Goal: Task Accomplishment & Management: Complete application form

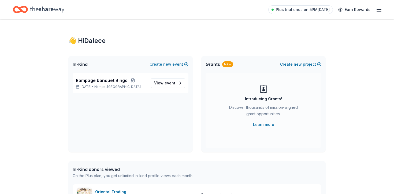
click at [121, 132] on div "Rampage banquet Bingo [DATE] • Nampa, ID View event" at bounding box center [130, 112] width 124 height 79
click at [169, 84] on span "event" at bounding box center [170, 83] width 11 height 5
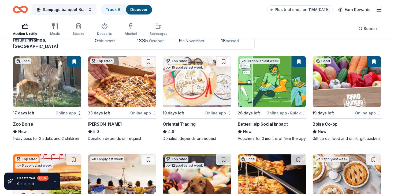
scroll to position [43, 0]
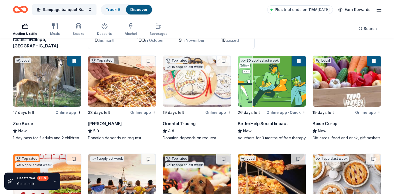
click at [60, 101] on img at bounding box center [47, 81] width 68 height 51
click at [193, 95] on img at bounding box center [197, 81] width 68 height 51
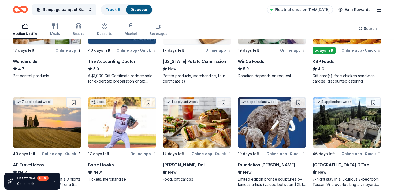
scroll to position [318, 0]
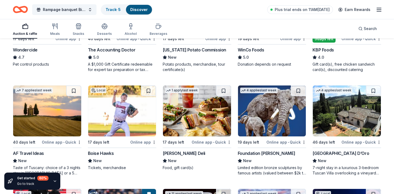
click at [121, 120] on img at bounding box center [122, 110] width 68 height 51
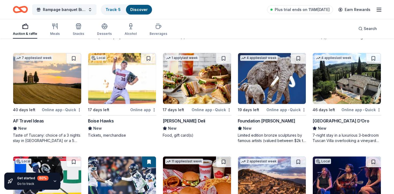
scroll to position [351, 0]
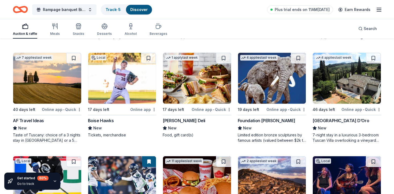
click at [49, 85] on img at bounding box center [47, 78] width 68 height 51
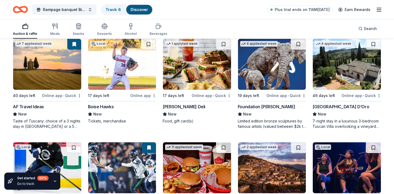
scroll to position [363, 0]
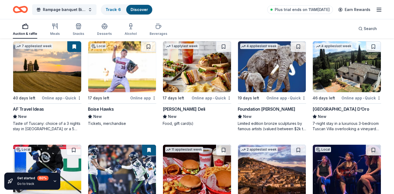
click at [333, 77] on img at bounding box center [347, 66] width 68 height 51
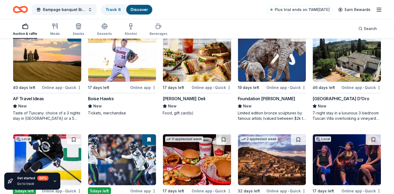
scroll to position [374, 0]
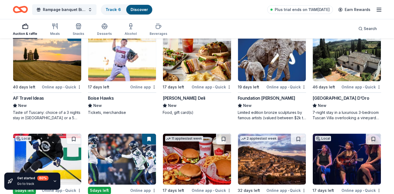
click at [276, 64] on img at bounding box center [272, 55] width 68 height 51
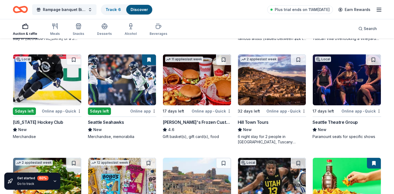
scroll to position [454, 0]
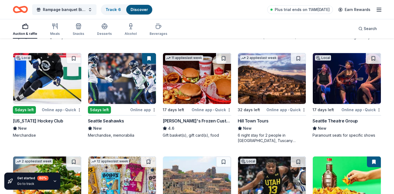
click at [266, 92] on img at bounding box center [272, 78] width 68 height 51
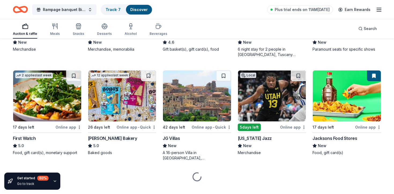
scroll to position [550, 0]
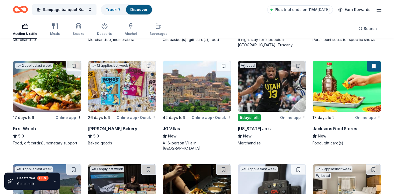
click at [185, 91] on img at bounding box center [197, 86] width 68 height 51
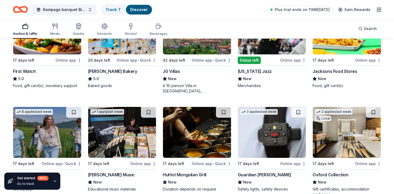
scroll to position [608, 0]
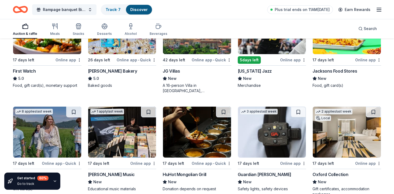
click at [338, 54] on div at bounding box center [346, 28] width 69 height 51
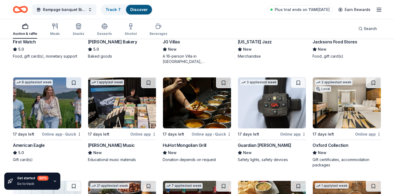
scroll to position [639, 0]
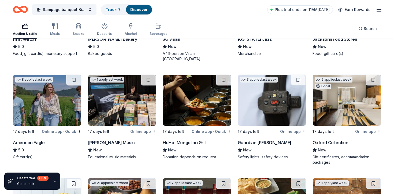
click at [255, 105] on img at bounding box center [272, 100] width 68 height 51
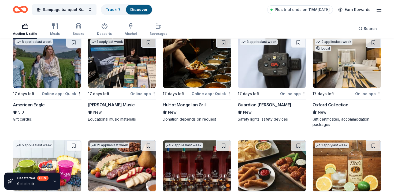
scroll to position [679, 0]
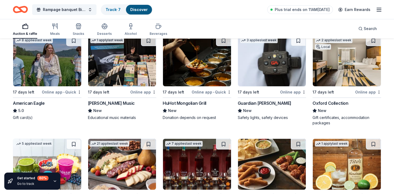
click at [331, 77] on img at bounding box center [347, 60] width 68 height 51
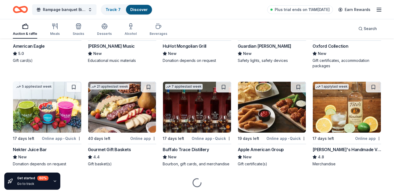
scroll to position [751, 0]
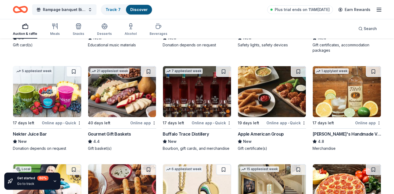
click at [126, 104] on img at bounding box center [122, 91] width 68 height 51
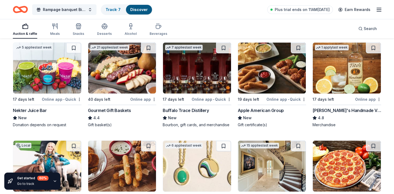
scroll to position [776, 0]
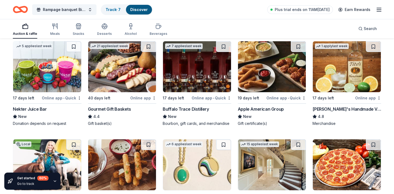
click at [338, 76] on img at bounding box center [347, 66] width 68 height 51
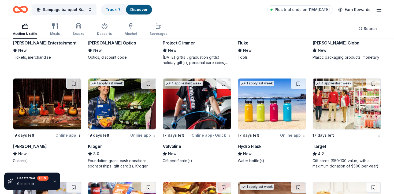
scroll to position [1462, 0]
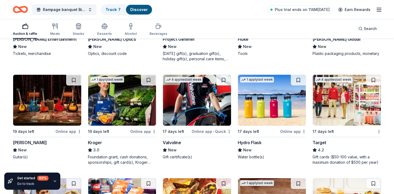
click at [39, 116] on img at bounding box center [47, 100] width 68 height 51
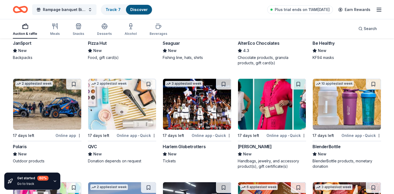
scroll to position [2063, 0]
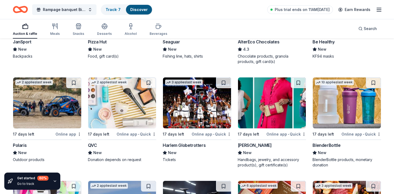
click at [46, 114] on img at bounding box center [47, 102] width 68 height 51
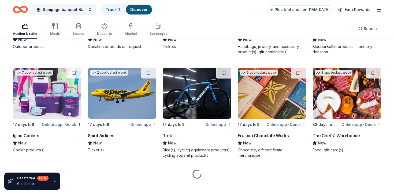
scroll to position [2179, 0]
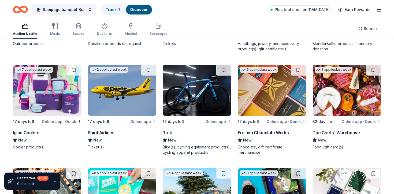
click at [49, 90] on img at bounding box center [47, 90] width 68 height 51
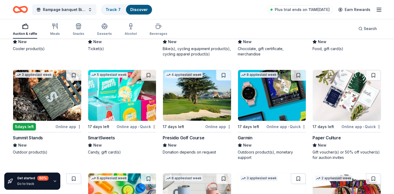
scroll to position [2278, 0]
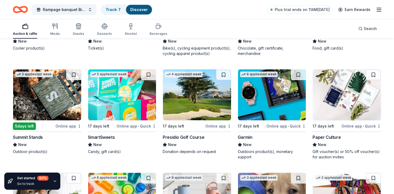
click at [56, 91] on img at bounding box center [47, 94] width 68 height 51
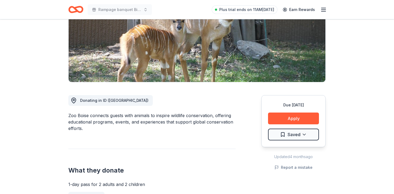
scroll to position [84, 0]
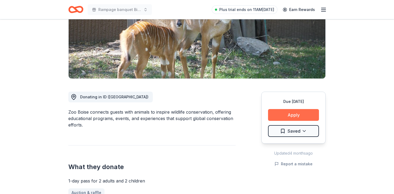
click at [298, 112] on button "Apply" at bounding box center [293, 115] width 51 height 12
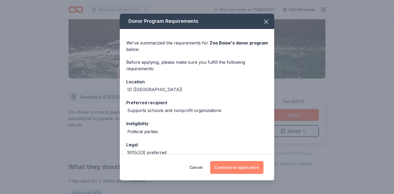
click at [237, 171] on button "Continue to application" at bounding box center [236, 167] width 53 height 13
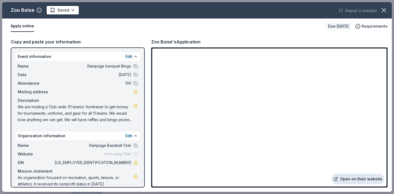
click at [357, 179] on link "Open on their website" at bounding box center [357, 179] width 53 height 11
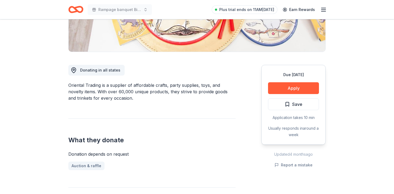
scroll to position [126, 0]
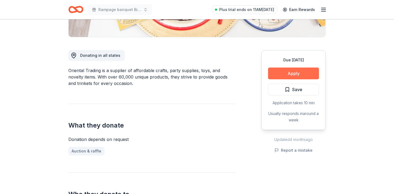
click at [307, 72] on button "Apply" at bounding box center [293, 74] width 51 height 12
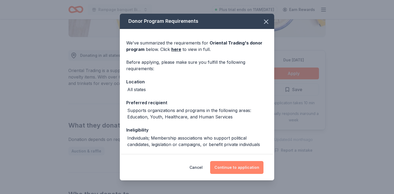
click at [236, 165] on button "Continue to application" at bounding box center [236, 167] width 53 height 13
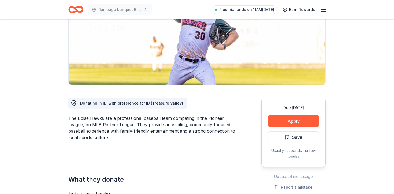
scroll to position [87, 0]
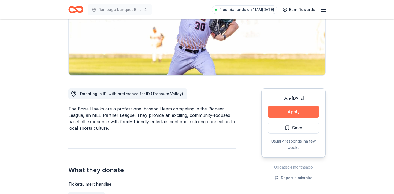
click at [286, 111] on button "Apply" at bounding box center [293, 112] width 51 height 12
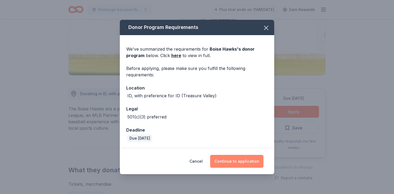
click at [235, 161] on button "Continue to application" at bounding box center [236, 161] width 53 height 13
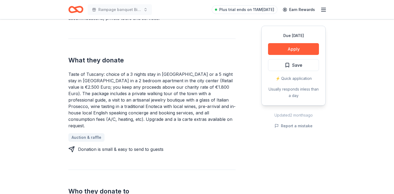
scroll to position [196, 0]
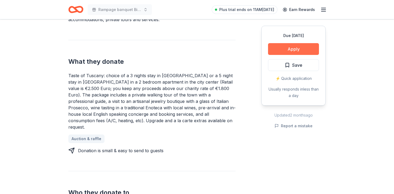
click at [287, 50] on button "Apply" at bounding box center [293, 49] width 51 height 12
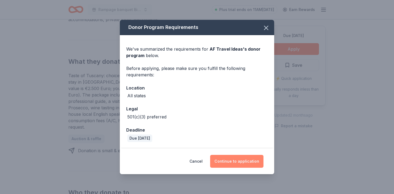
click at [237, 158] on button "Continue to application" at bounding box center [236, 161] width 53 height 13
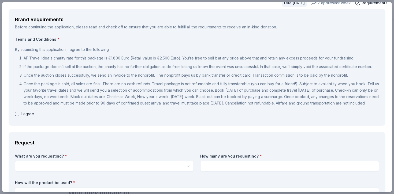
scroll to position [49, 0]
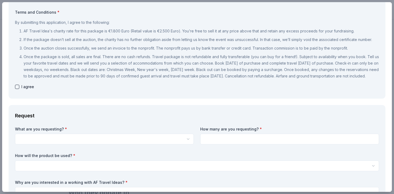
click at [18, 89] on button "button" at bounding box center [17, 87] width 4 height 4
checkbox input "true"
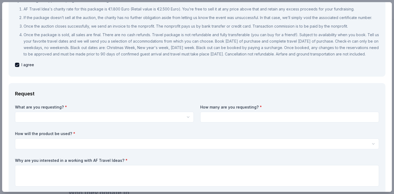
scroll to position [72, 0]
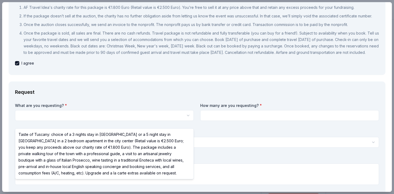
scroll to position [0, 0]
select select "Taste of Tuscany: choice of a 3 nights stay in Florence or a 5 night stay in Co…"
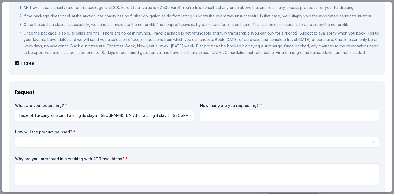
click at [223, 121] on input at bounding box center [289, 115] width 179 height 11
type input "2"
click at [212, 88] on div "Request What are you requesting? * Taste of Tuscany: choice of a 3 nights stay …" at bounding box center [197, 156] width 377 height 150
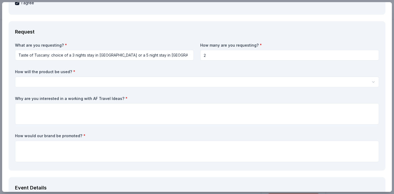
scroll to position [133, 0]
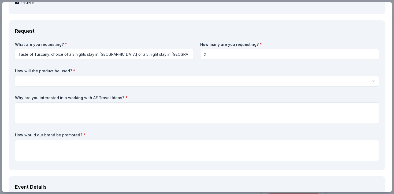
click at [182, 86] on html "Rampage banquet Bingo Save Apply Due in 40 days Share AF Travel Ideas New 7 app…" at bounding box center [197, 97] width 394 height 194
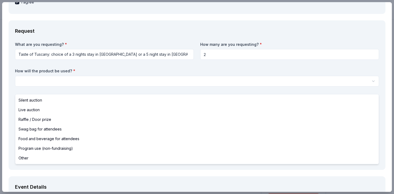
select select "liveAuction"
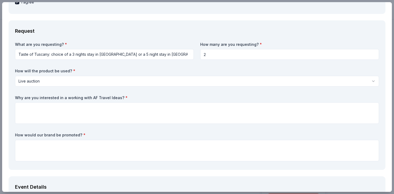
click at [85, 74] on label "How will the product be used? *" at bounding box center [197, 70] width 364 height 5
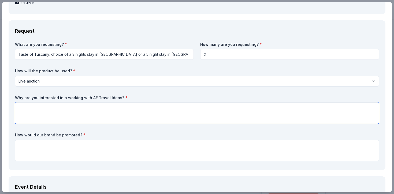
click at [50, 111] on textarea at bounding box center [197, 112] width 364 height 21
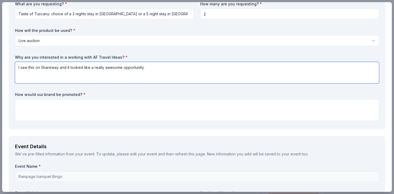
scroll to position [174, 0]
type textarea "I saw this on Shareway and it looked like a really awesome opportunity."
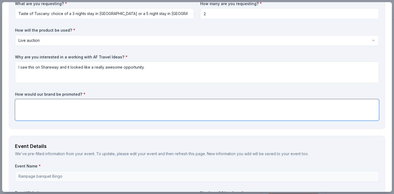
click at [27, 113] on textarea at bounding box center [197, 109] width 364 height 21
type textarea "e"
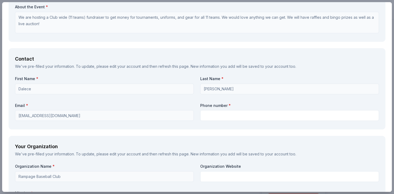
scroll to position [442, 0]
type textarea "We would advertise your company for our event, at the event, and promote on our…"
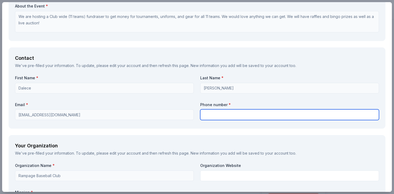
click at [204, 116] on input "text" at bounding box center [289, 114] width 179 height 11
type input "6199774559"
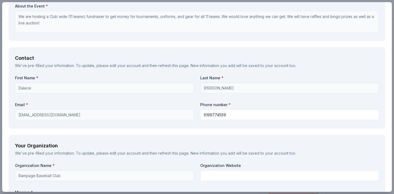
click at [273, 107] on label "Phone number *" at bounding box center [289, 104] width 179 height 5
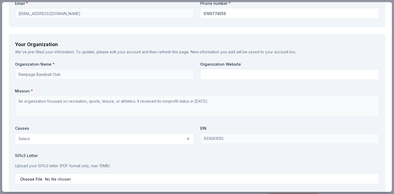
scroll to position [545, 0]
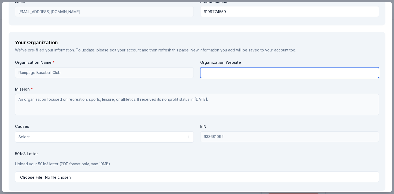
click at [241, 78] on input "text" at bounding box center [289, 72] width 179 height 11
type input "[DOMAIN_NAME]"
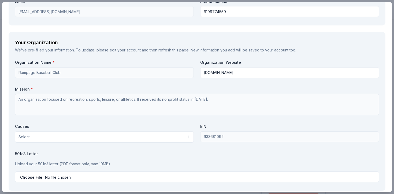
click at [266, 53] on div "We've pre-filled your information. To update, please edit your account and then…" at bounding box center [197, 50] width 364 height 6
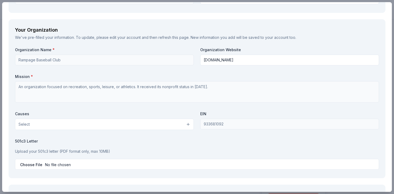
scroll to position [558, 0]
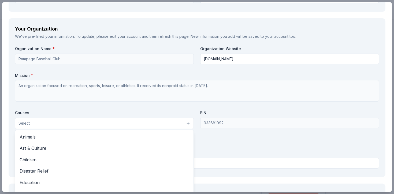
click at [179, 129] on button "Select" at bounding box center [104, 123] width 179 height 11
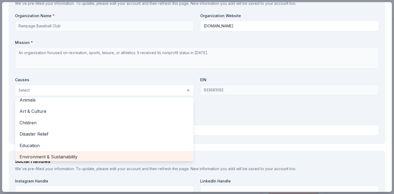
scroll to position [1, 0]
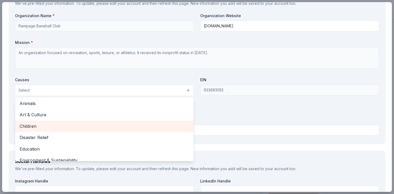
click at [90, 130] on span "Children" at bounding box center [105, 126] width 170 height 7
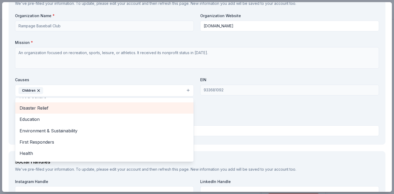
scroll to position [20, 0]
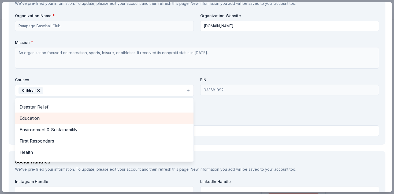
click at [37, 122] on span "Education" at bounding box center [105, 118] width 170 height 7
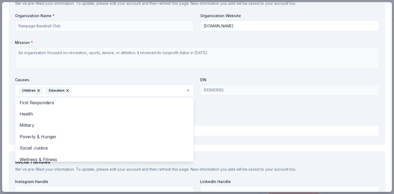
scroll to position [52, 0]
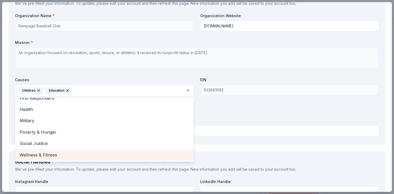
click at [41, 158] on span "Wellness & Fitness" at bounding box center [105, 154] width 170 height 7
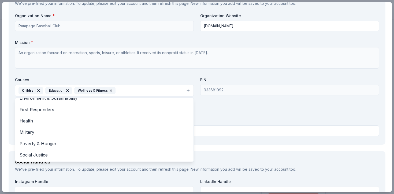
click at [219, 127] on div "Organization Name * Rampage Baseball Club Organization Website www.idahorampage…" at bounding box center [197, 75] width 364 height 125
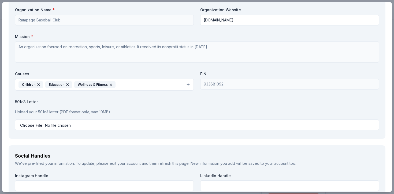
scroll to position [599, 0]
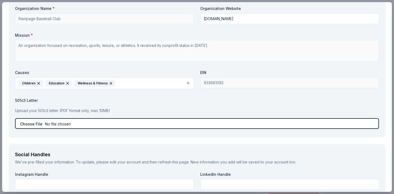
click at [33, 129] on input "file" at bounding box center [197, 123] width 364 height 11
type input "C:\fakepath\Rampage w9.pdf"
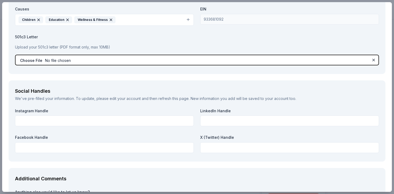
scroll to position [669, 0]
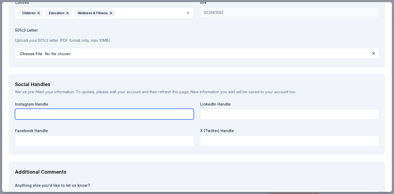
click at [139, 120] on input "text" at bounding box center [104, 114] width 179 height 11
type input "@idahorampagebaseball"
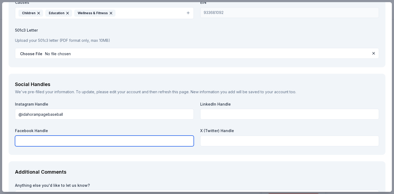
click at [100, 146] on input "text" at bounding box center [104, 141] width 179 height 11
type input "@idahorampagebaseball"
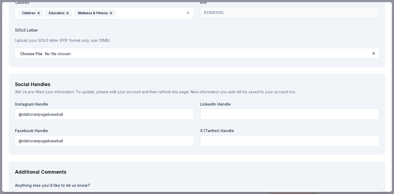
click at [121, 133] on label "Facebook Handle" at bounding box center [104, 130] width 179 height 5
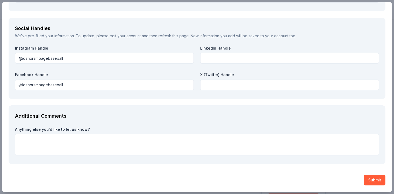
scroll to position [731, 0]
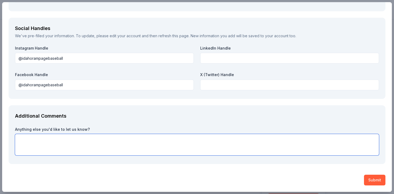
click at [55, 139] on textarea at bounding box center [197, 144] width 364 height 21
click at [100, 140] on textarea "We are in need of getting protective equiptmet for our teams," at bounding box center [197, 144] width 364 height 21
click at [149, 136] on textarea "We are in need of getting protective equiptment for our teams," at bounding box center [197, 144] width 364 height 21
click at [136, 140] on textarea "We are in need of getting protective equiptment for our teams," at bounding box center [197, 144] width 364 height 21
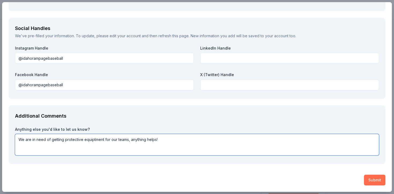
type textarea "We are in need of getting protective equiptment for our teams, anything helps!"
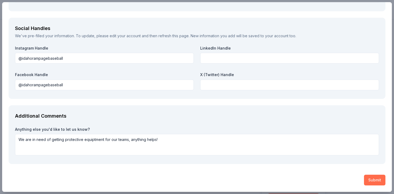
click at [370, 180] on button "Submit" at bounding box center [374, 180] width 21 height 11
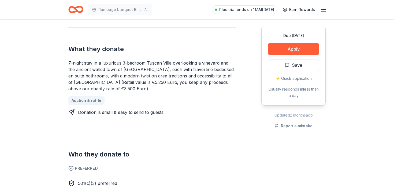
scroll to position [128, 0]
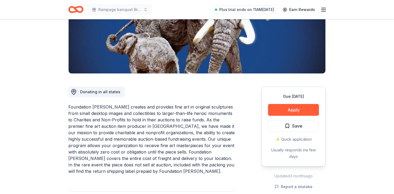
scroll to position [91, 0]
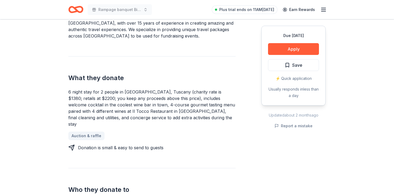
scroll to position [174, 0]
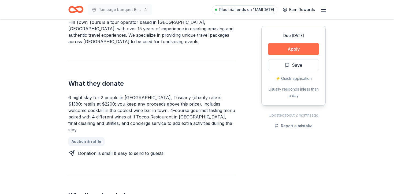
click at [297, 49] on button "Apply" at bounding box center [293, 49] width 51 height 12
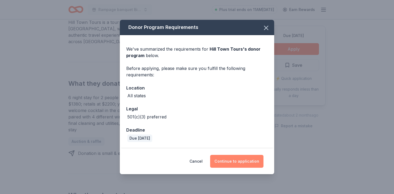
click at [226, 161] on button "Continue to application" at bounding box center [236, 161] width 53 height 13
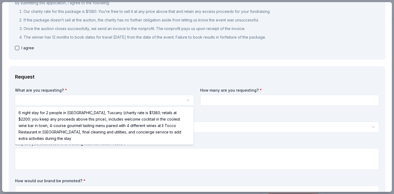
scroll to position [0, 0]
click at [176, 103] on html "Rampage banquet Bingo Save Apply Due [DATE] [GEOGRAPHIC_DATA] Tours New 2 appli…" at bounding box center [197, 97] width 394 height 194
select select "6 night stay for 2 people in [GEOGRAPHIC_DATA], Tuscany (charity rate is $1380;…"
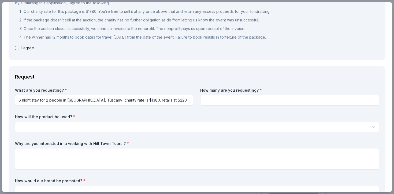
click at [219, 103] on input at bounding box center [289, 100] width 179 height 11
type input "2"
click at [109, 125] on html "Rampage banquet Bingo Save Apply Due [DATE] [GEOGRAPHIC_DATA] Tours New 2 appli…" at bounding box center [197, 97] width 394 height 194
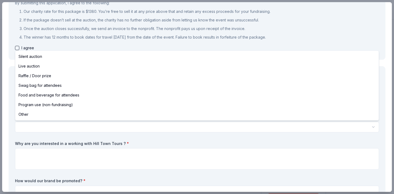
select select "liveAuction"
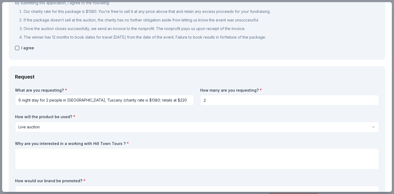
click at [41, 143] on label "Why are you interested in a working with Hill Town Tours ? *" at bounding box center [197, 143] width 364 height 5
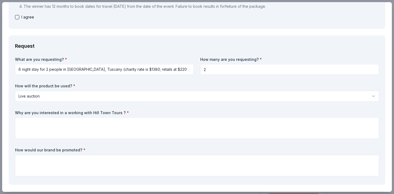
scroll to position [101, 0]
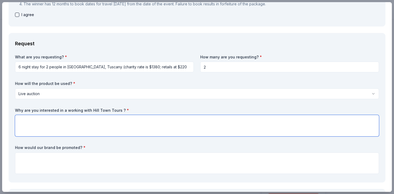
click at [30, 120] on textarea at bounding box center [197, 125] width 364 height 21
type textarea "I saw this on Shareway and it looked like an amazing opportunity"
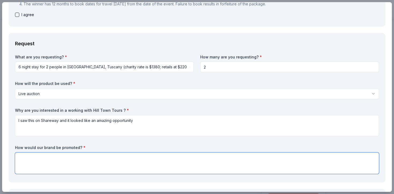
click at [26, 154] on textarea at bounding box center [197, 162] width 364 height 21
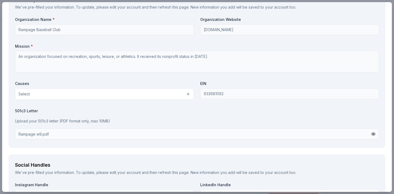
scroll to position [571, 0]
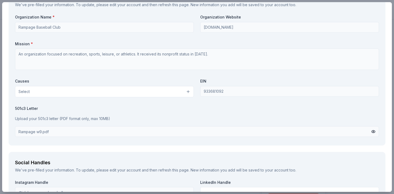
type textarea "we would promote your brand for our fundraiser, as well as at the fundraiser on…"
click at [101, 93] on button "Select" at bounding box center [104, 91] width 179 height 11
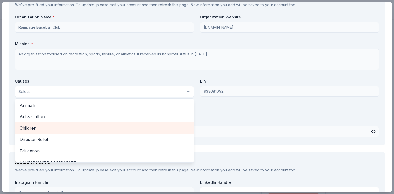
click at [52, 131] on span "Children" at bounding box center [105, 128] width 170 height 7
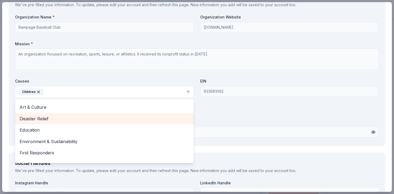
click at [52, 131] on span "Education" at bounding box center [105, 129] width 170 height 7
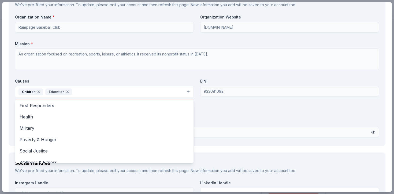
scroll to position [52, 0]
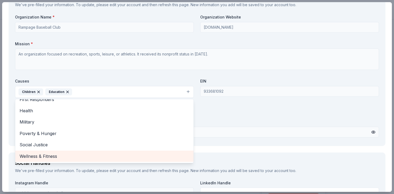
click at [50, 154] on span "Wellness & Fitness" at bounding box center [105, 156] width 170 height 7
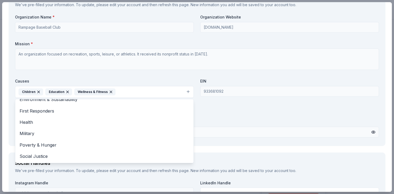
click at [226, 114] on div "Organization Name * Rampage Baseball Club Organization Website [DOMAIN_NAME] Mi…" at bounding box center [197, 76] width 364 height 125
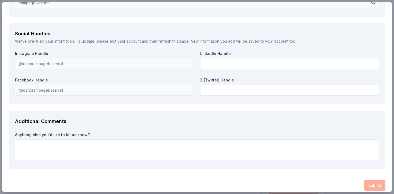
scroll to position [706, 0]
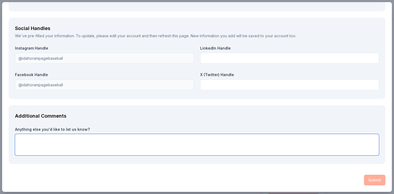
click at [251, 142] on textarea at bounding box center [197, 144] width 364 height 21
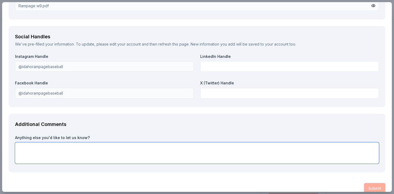
scroll to position [701, 0]
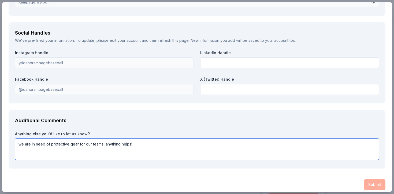
type textarea "we are in need of protective gear for our teams, anything helps!"
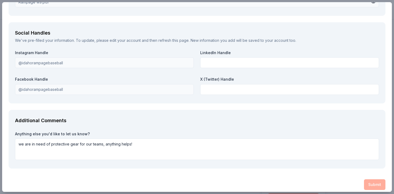
click at [371, 184] on div "Submit" at bounding box center [197, 184] width 377 height 11
click at [374, 184] on div "Submit" at bounding box center [197, 184] width 377 height 11
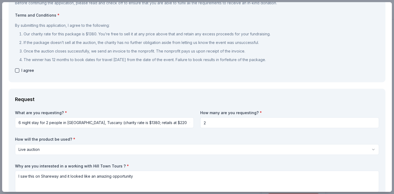
scroll to position [0, 0]
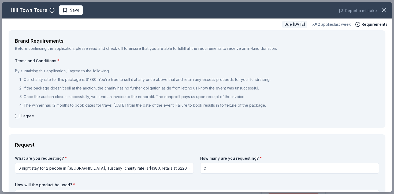
click at [17, 116] on button "button" at bounding box center [17, 116] width 4 height 4
checkbox input "true"
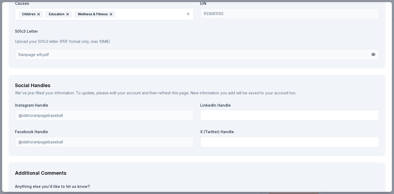
scroll to position [706, 0]
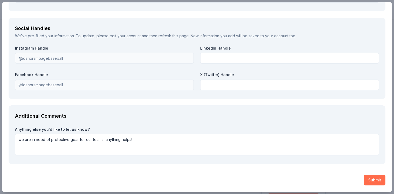
click at [372, 181] on button "Submit" at bounding box center [374, 180] width 21 height 11
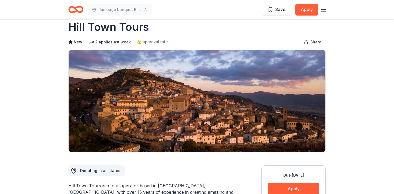
scroll to position [0, 0]
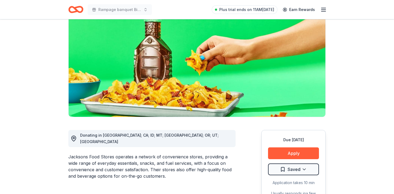
scroll to position [57, 0]
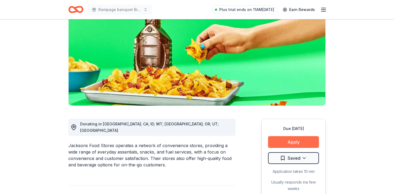
click at [279, 146] on button "Apply" at bounding box center [293, 142] width 51 height 12
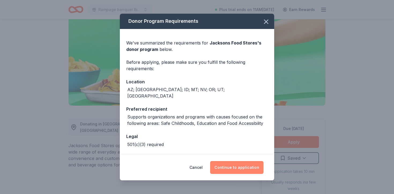
click at [232, 166] on button "Continue to application" at bounding box center [236, 167] width 53 height 13
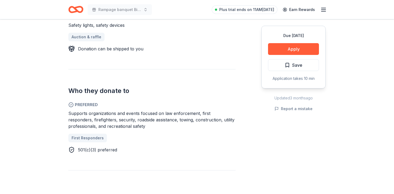
scroll to position [243, 0]
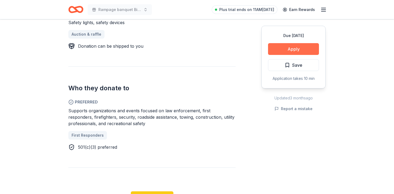
click at [299, 47] on button "Apply" at bounding box center [293, 49] width 51 height 12
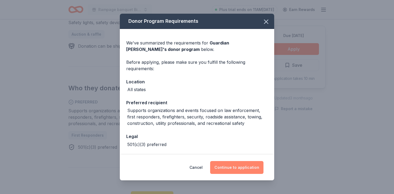
click at [234, 167] on button "Continue to application" at bounding box center [236, 167] width 53 height 13
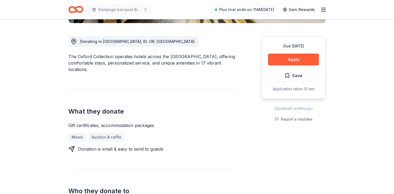
scroll to position [139, 0]
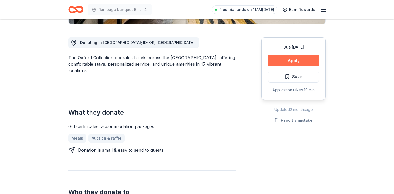
click at [291, 62] on button "Apply" at bounding box center [293, 61] width 51 height 12
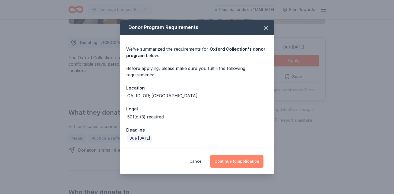
click at [237, 165] on button "Continue to application" at bounding box center [236, 161] width 53 height 13
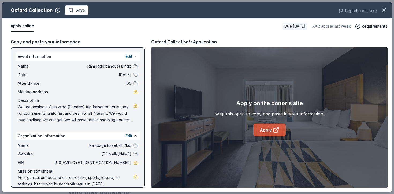
click at [272, 129] on link "Apply" at bounding box center [269, 130] width 32 height 13
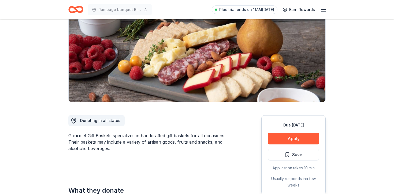
scroll to position [61, 0]
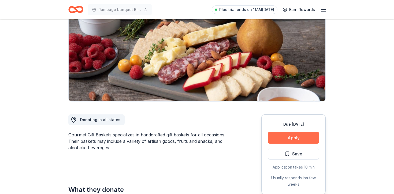
click at [311, 137] on button "Apply" at bounding box center [293, 138] width 51 height 12
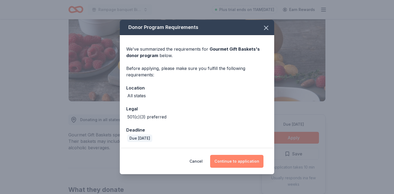
click at [237, 158] on button "Continue to application" at bounding box center [236, 161] width 53 height 13
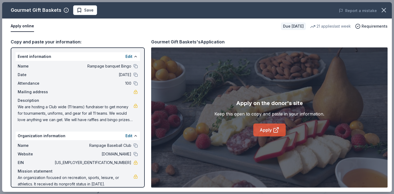
click at [266, 131] on link "Apply" at bounding box center [269, 130] width 32 height 13
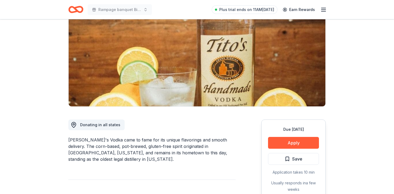
scroll to position [59, 0]
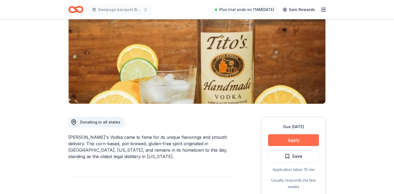
click at [293, 138] on button "Apply" at bounding box center [293, 140] width 51 height 12
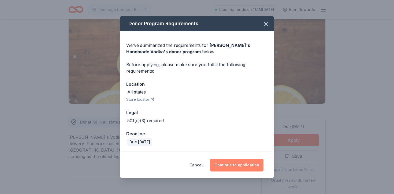
click at [237, 168] on button "Continue to application" at bounding box center [236, 165] width 53 height 13
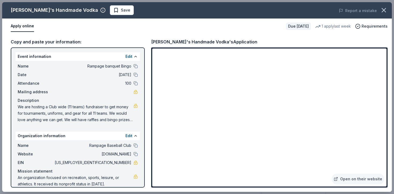
scroll to position [7, 0]
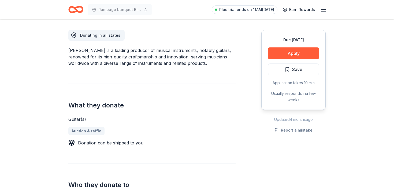
scroll to position [148, 0]
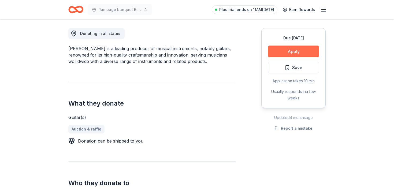
click at [299, 53] on button "Apply" at bounding box center [293, 52] width 51 height 12
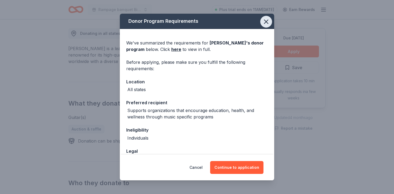
click at [268, 20] on icon "button" at bounding box center [266, 22] width 4 height 4
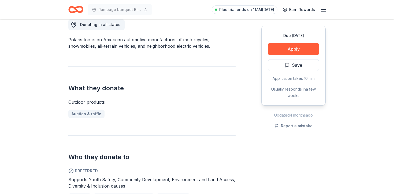
scroll to position [161, 0]
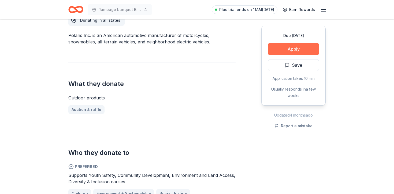
click at [303, 50] on button "Apply" at bounding box center [293, 49] width 51 height 12
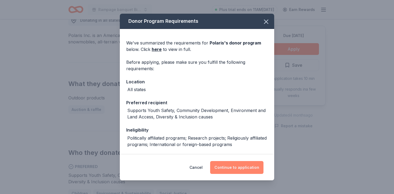
click at [239, 167] on button "Continue to application" at bounding box center [236, 167] width 53 height 13
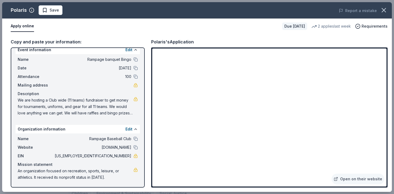
scroll to position [0, 0]
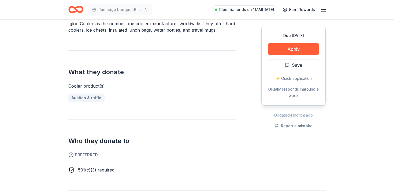
scroll to position [171, 0]
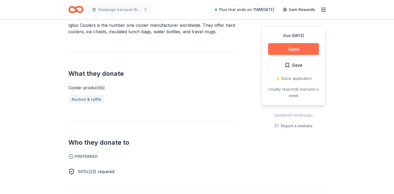
click at [289, 55] on button "Apply" at bounding box center [293, 49] width 51 height 12
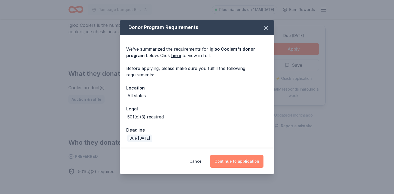
click at [225, 160] on button "Continue to application" at bounding box center [236, 161] width 53 height 13
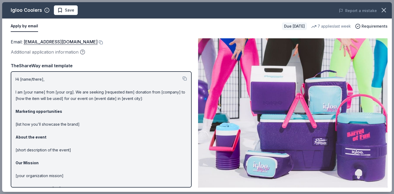
scroll to position [28, 0]
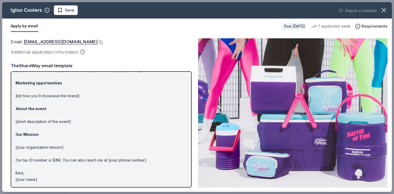
drag, startPoint x: 41, startPoint y: 179, endPoint x: 7, endPoint y: 130, distance: 59.1
click at [7, 130] on div "Email : [EMAIL_ADDRESS][DOMAIN_NAME] Additional application information Email :…" at bounding box center [197, 113] width 390 height 158
click at [98, 43] on button at bounding box center [100, 42] width 5 height 4
click at [51, 110] on p "Hi [name/there], I am [your name] from [your org]. We are seeking [requested it…" at bounding box center [101, 115] width 171 height 135
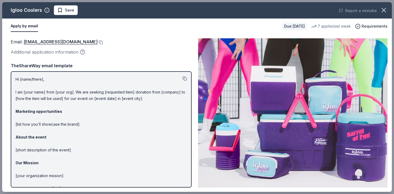
click at [184, 77] on button at bounding box center [184, 78] width 4 height 4
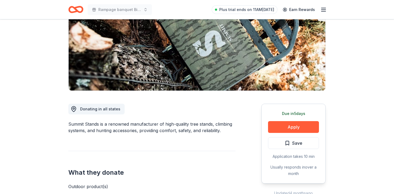
scroll to position [74, 0]
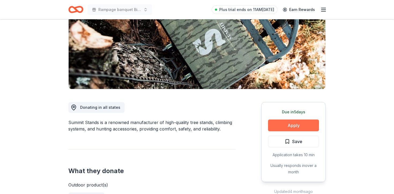
click at [292, 126] on button "Apply" at bounding box center [293, 126] width 51 height 12
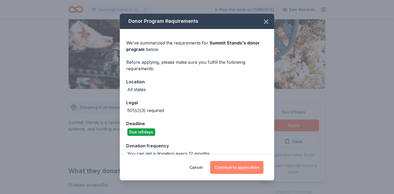
click at [233, 165] on button "Continue to application" at bounding box center [236, 167] width 53 height 13
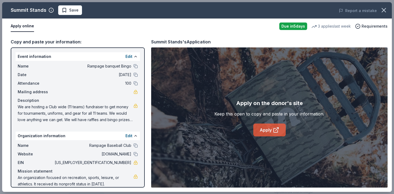
click at [264, 129] on link "Apply" at bounding box center [269, 130] width 32 height 13
